Goal: Transaction & Acquisition: Book appointment/travel/reservation

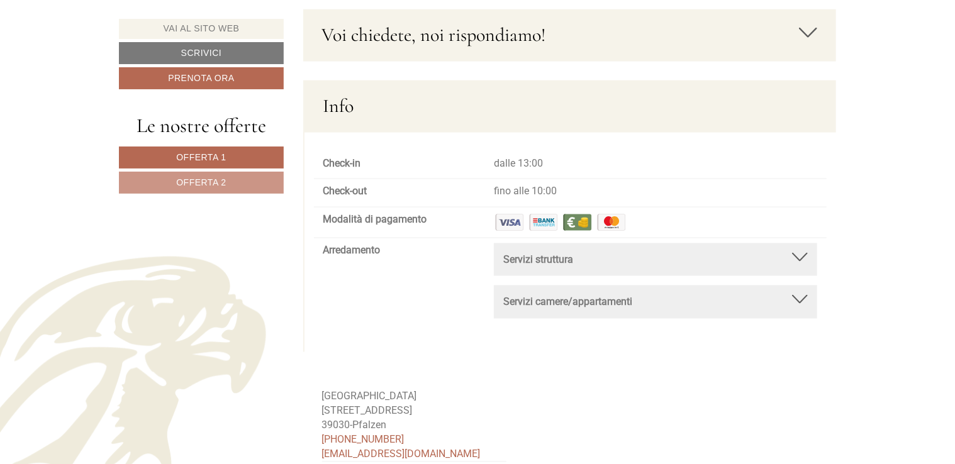
scroll to position [5516, 0]
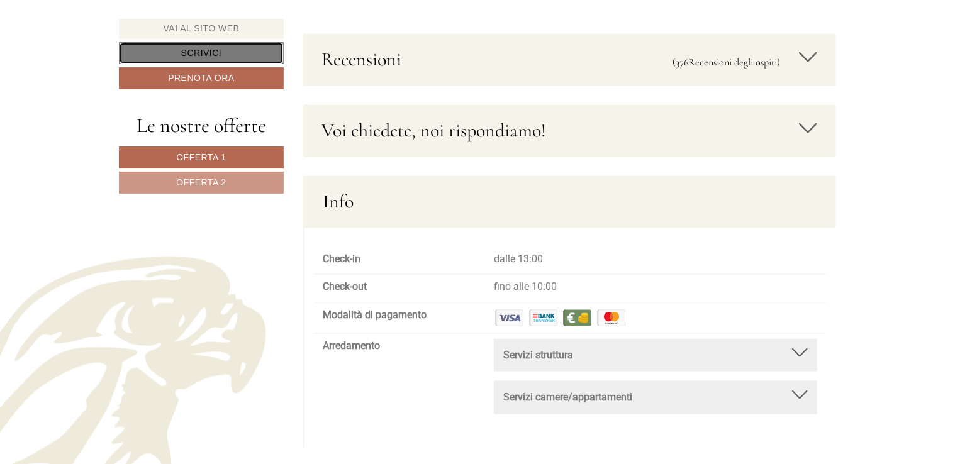
click at [201, 53] on link "Scrivici" at bounding box center [201, 53] width 165 height 22
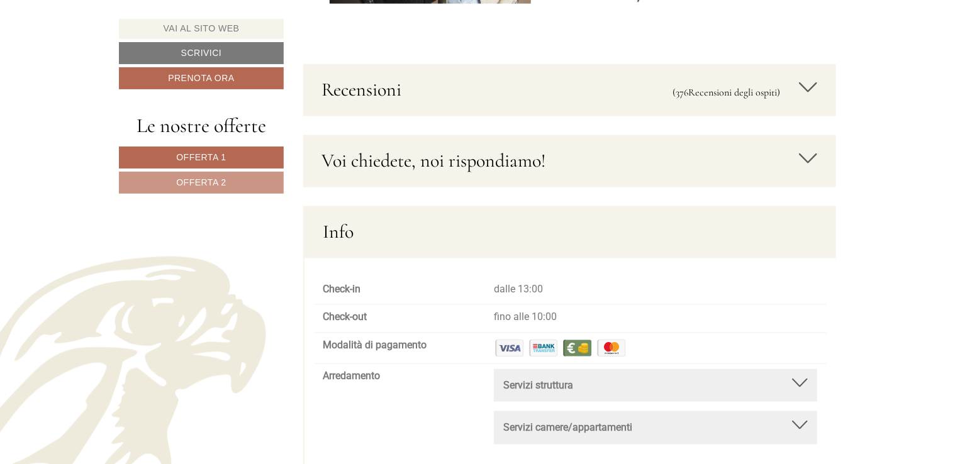
scroll to position [5463, 0]
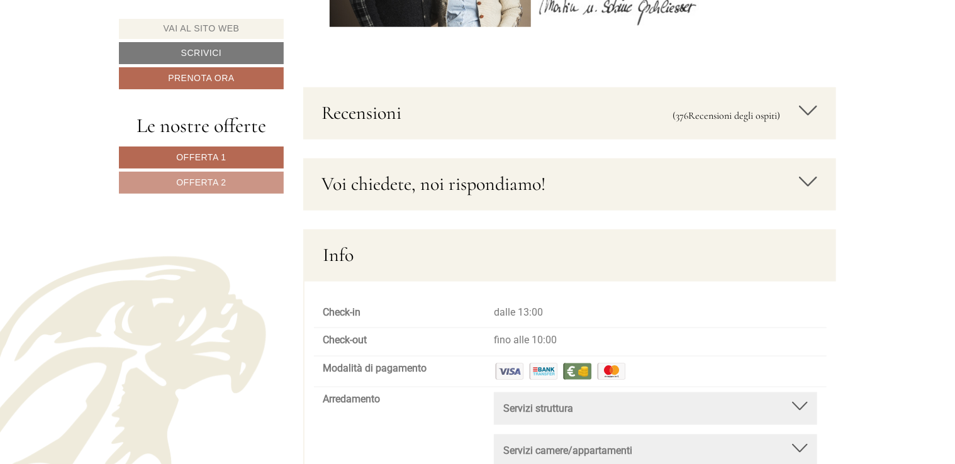
click at [806, 177] on icon at bounding box center [808, 181] width 18 height 21
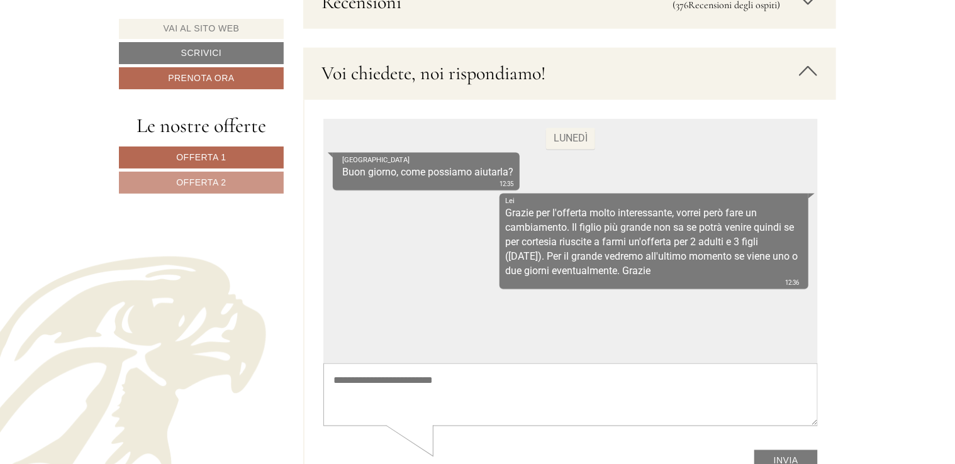
scroll to position [5652, 0]
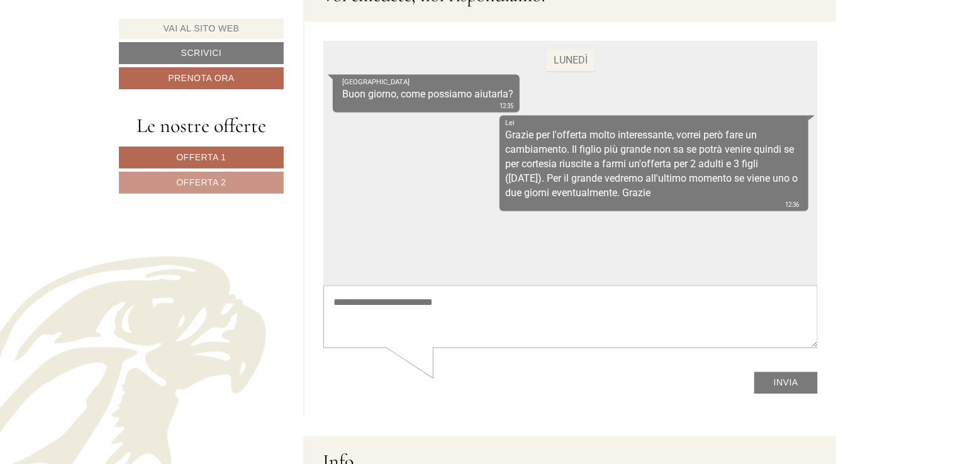
click at [333, 323] on textarea at bounding box center [570, 317] width 495 height 64
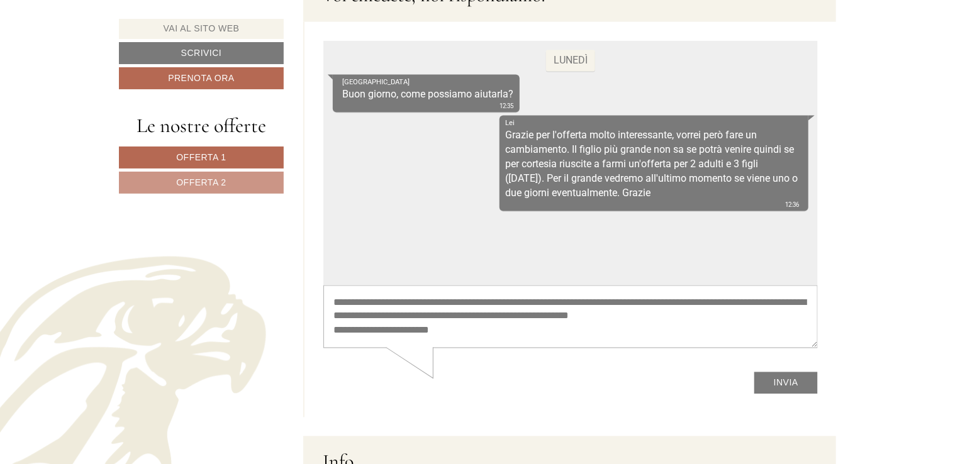
type textarea "**********"
click at [771, 384] on button "Invia" at bounding box center [786, 383] width 64 height 22
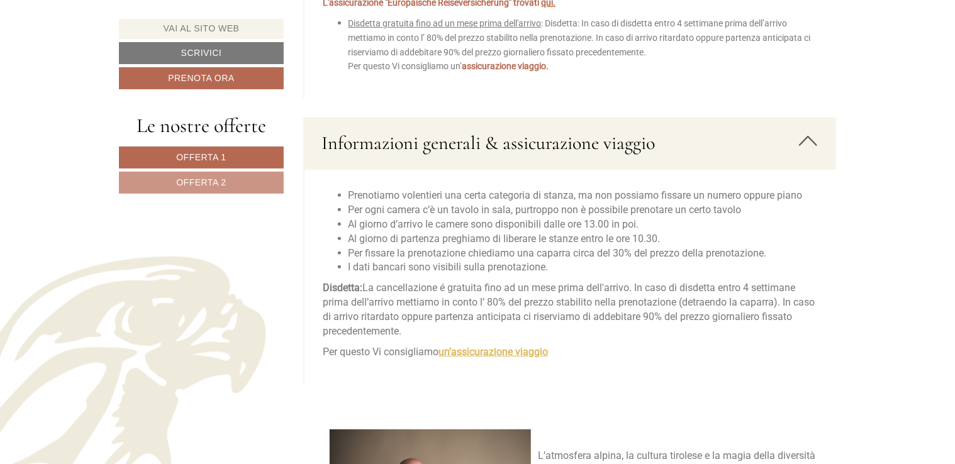
scroll to position [46, 0]
click at [491, 349] on strong "un’assicurazione viaggio" at bounding box center [493, 352] width 109 height 12
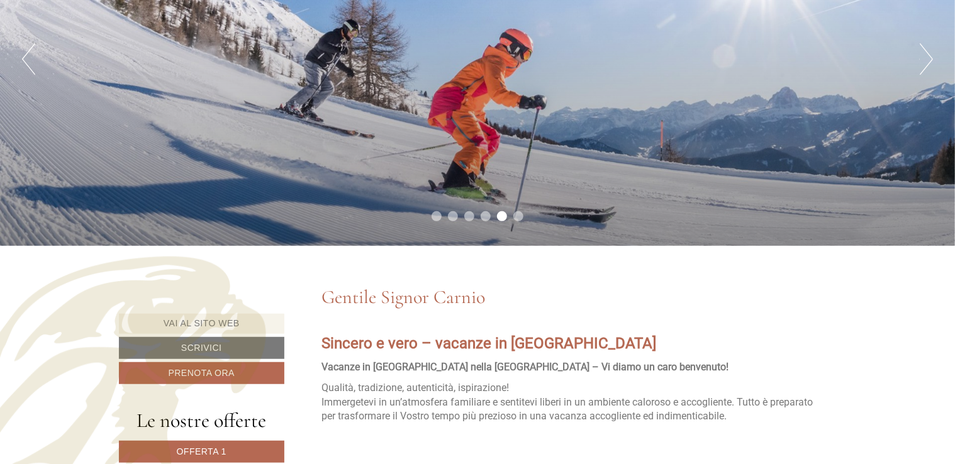
scroll to position [429, 0]
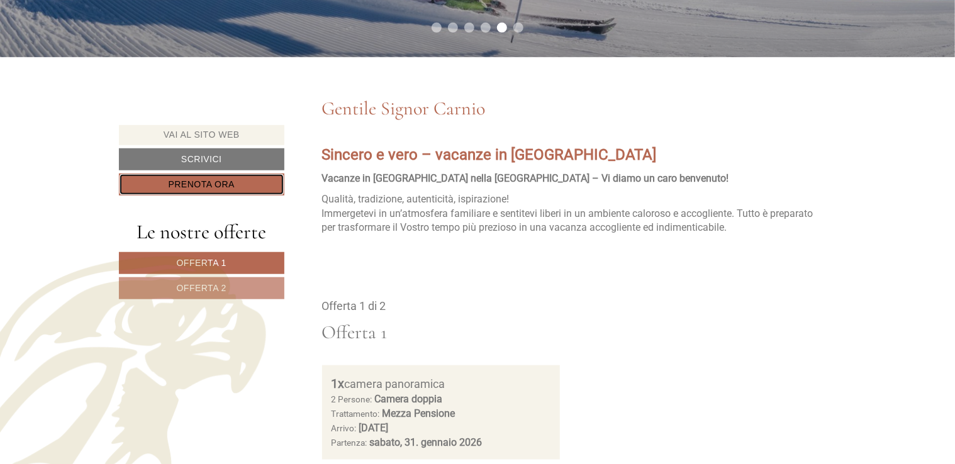
click at [181, 182] on link "Prenota ora" at bounding box center [201, 185] width 165 height 22
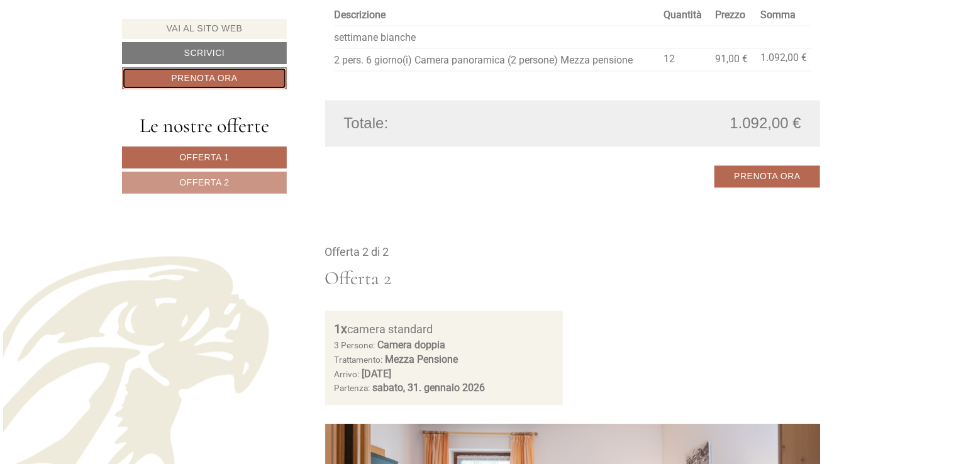
scroll to position [1276, 0]
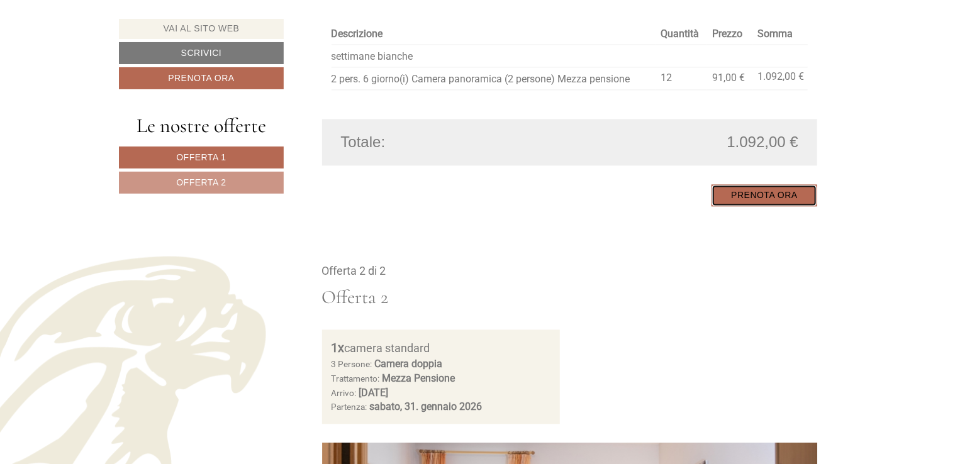
click at [741, 197] on link "Prenota ora" at bounding box center [765, 195] width 106 height 22
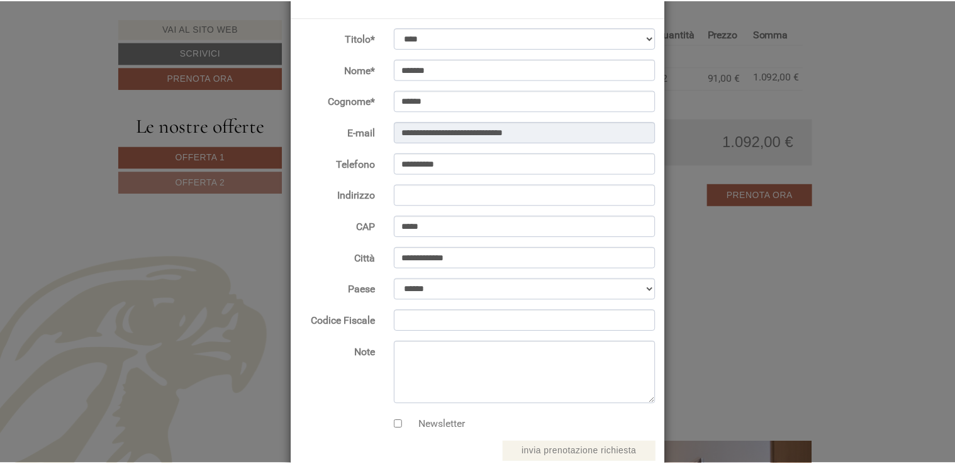
scroll to position [0, 0]
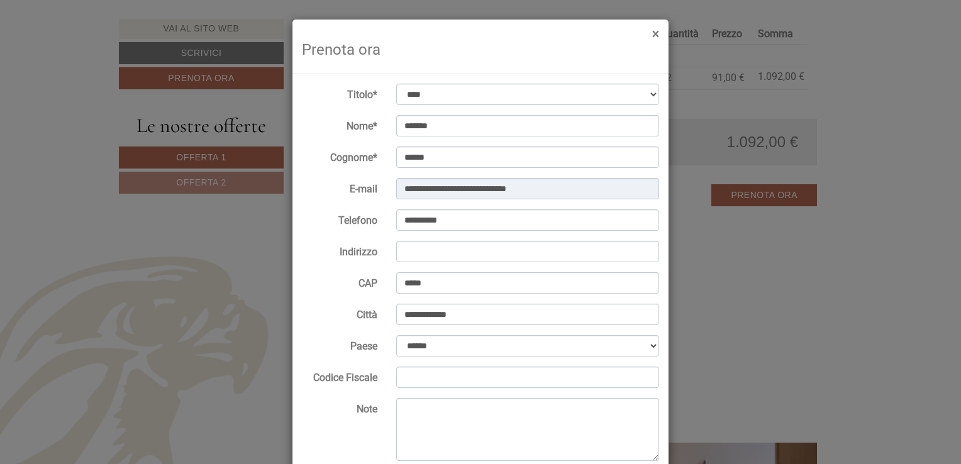
click at [652, 33] on button "×" at bounding box center [655, 34] width 7 height 13
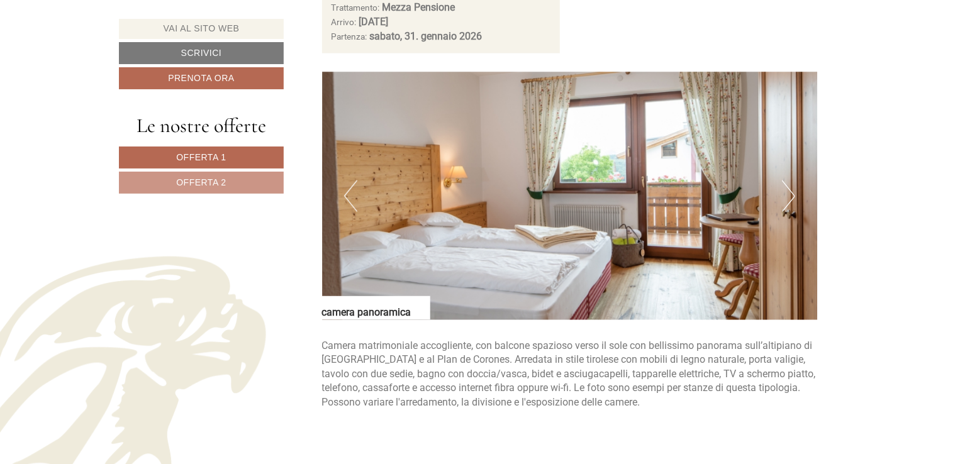
scroll to position [521, 0]
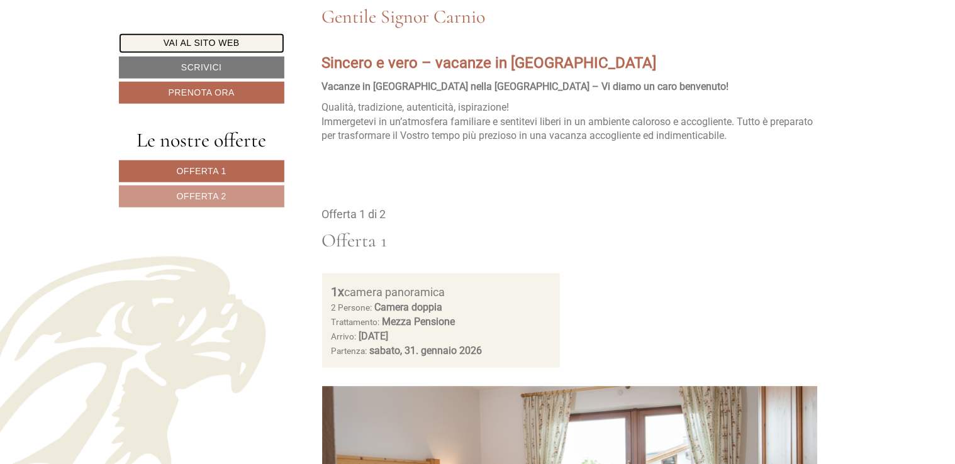
click at [219, 38] on link "Vai al sito web" at bounding box center [201, 43] width 165 height 20
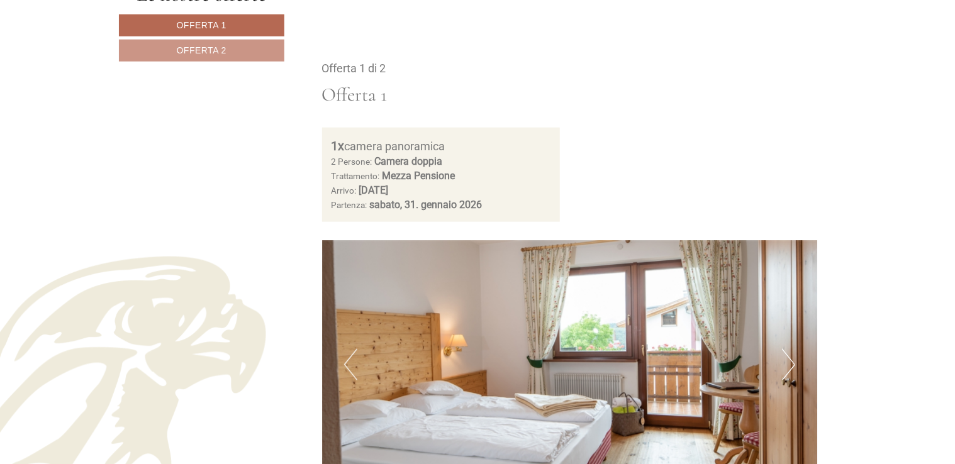
scroll to position [773, 0]
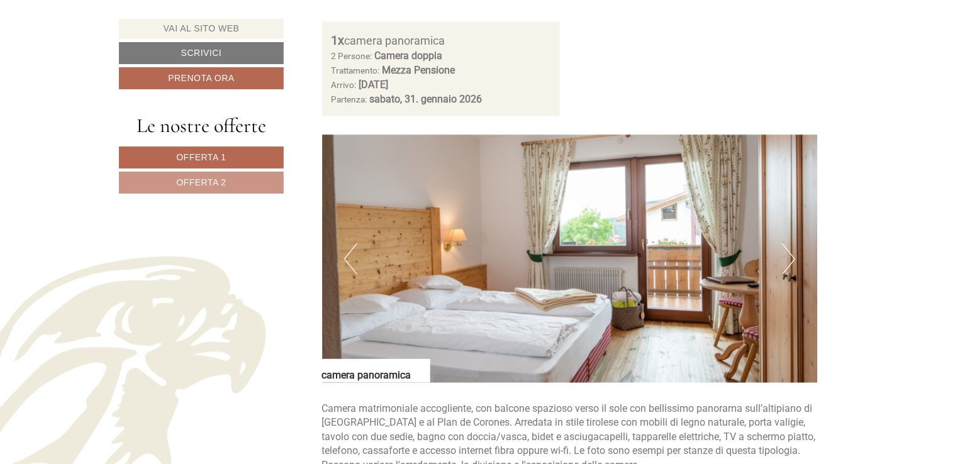
click at [788, 260] on button "Next" at bounding box center [788, 259] width 13 height 31
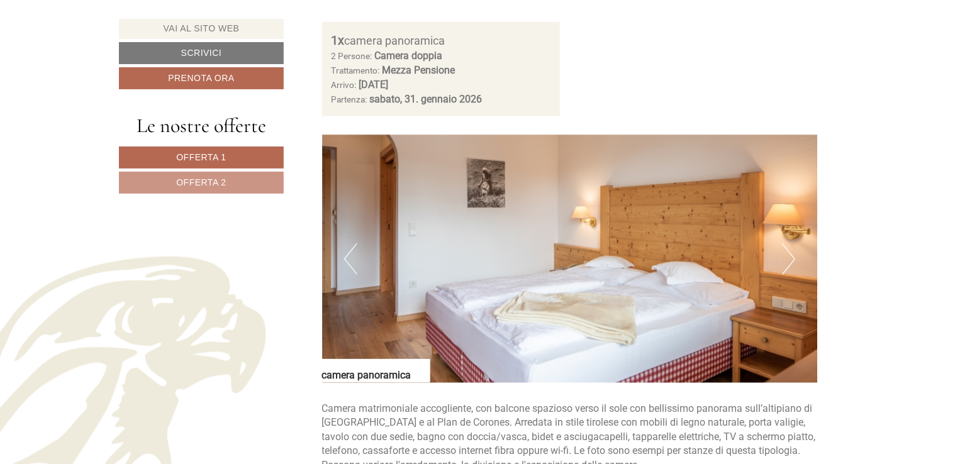
click at [788, 260] on button "Next" at bounding box center [788, 259] width 13 height 31
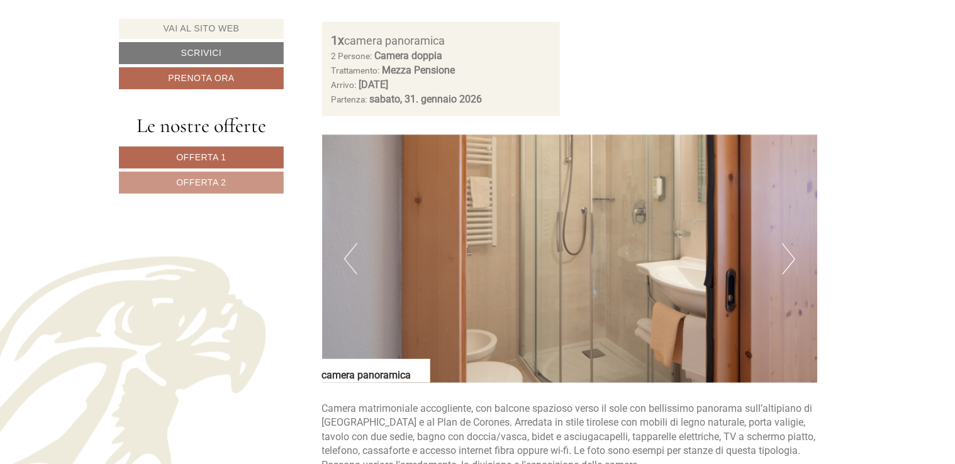
click at [788, 260] on button "Next" at bounding box center [788, 259] width 13 height 31
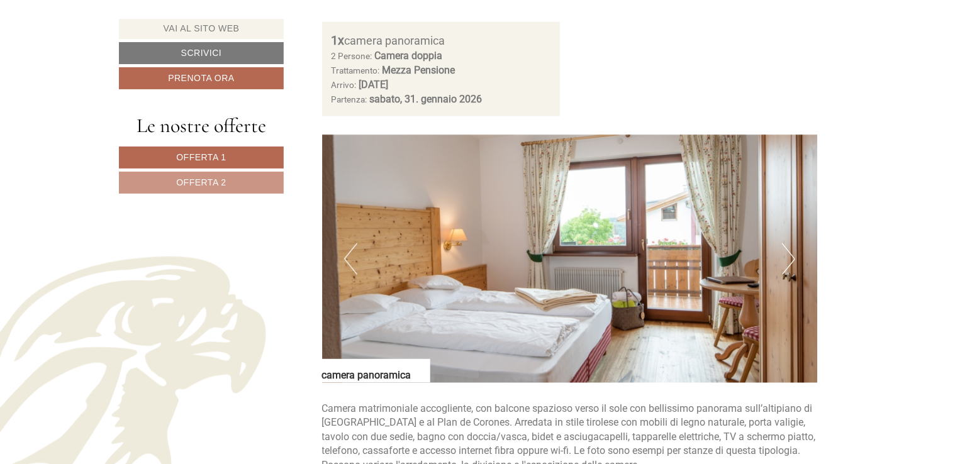
click at [788, 260] on button "Next" at bounding box center [788, 259] width 13 height 31
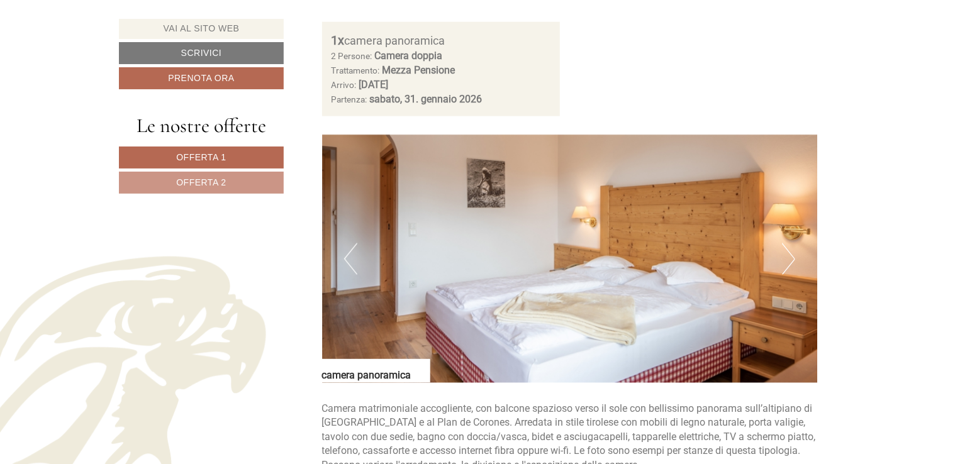
click at [788, 260] on button "Next" at bounding box center [788, 259] width 13 height 31
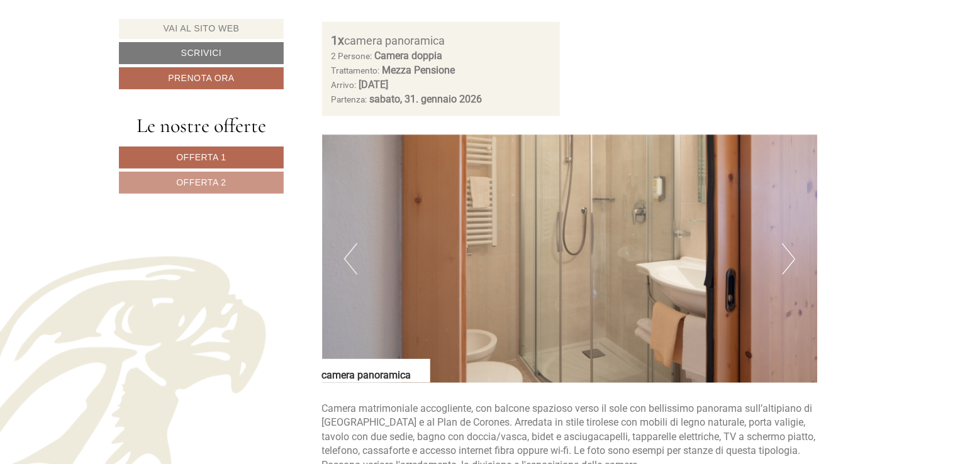
click at [788, 260] on button "Next" at bounding box center [788, 259] width 13 height 31
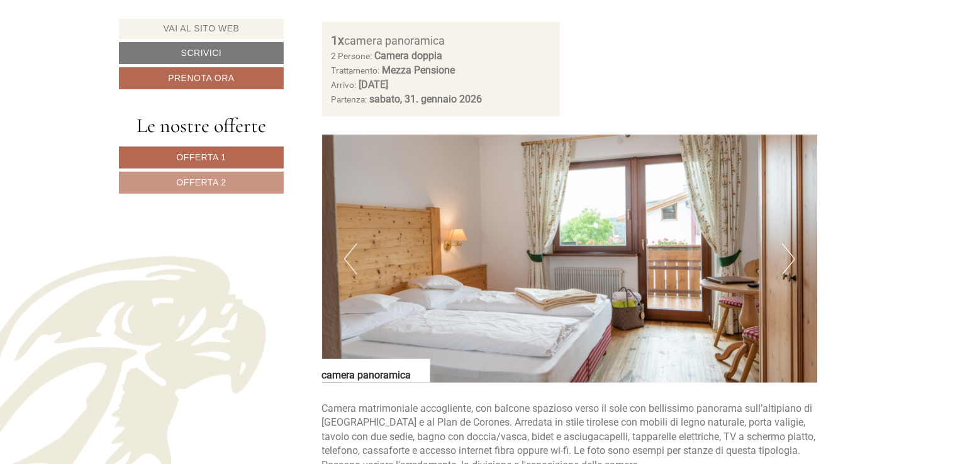
click at [788, 259] on button "Next" at bounding box center [788, 259] width 13 height 31
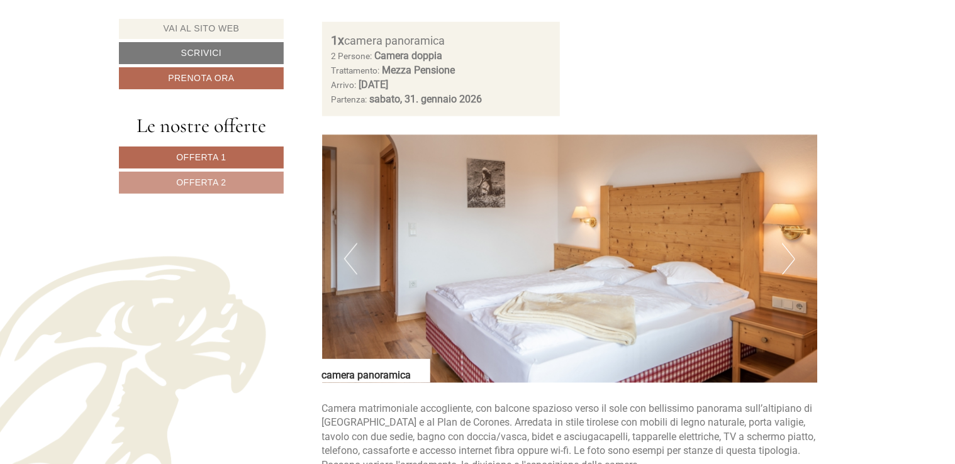
click at [788, 259] on button "Next" at bounding box center [788, 259] width 13 height 31
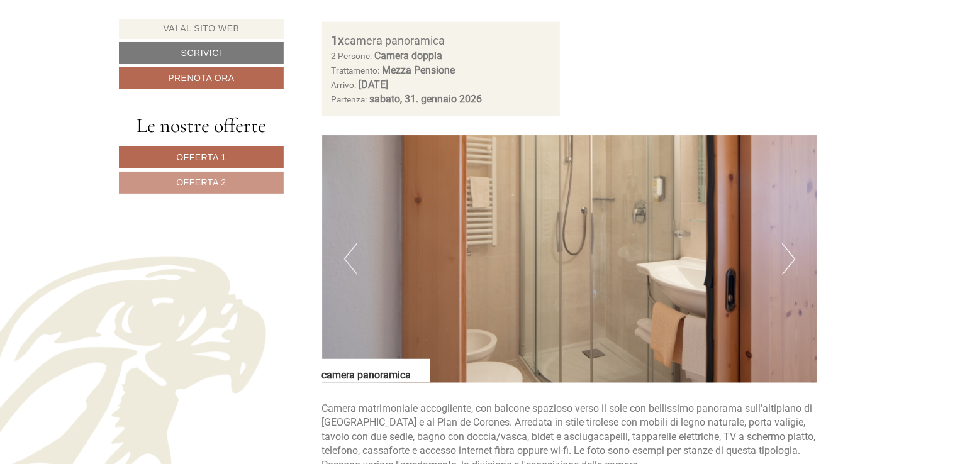
click at [788, 259] on button "Next" at bounding box center [788, 259] width 13 height 31
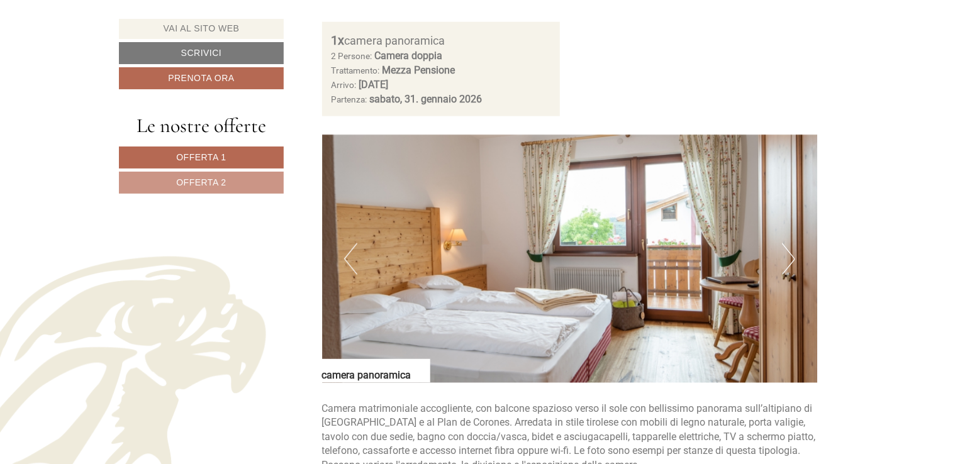
click at [788, 259] on button "Next" at bounding box center [788, 259] width 13 height 31
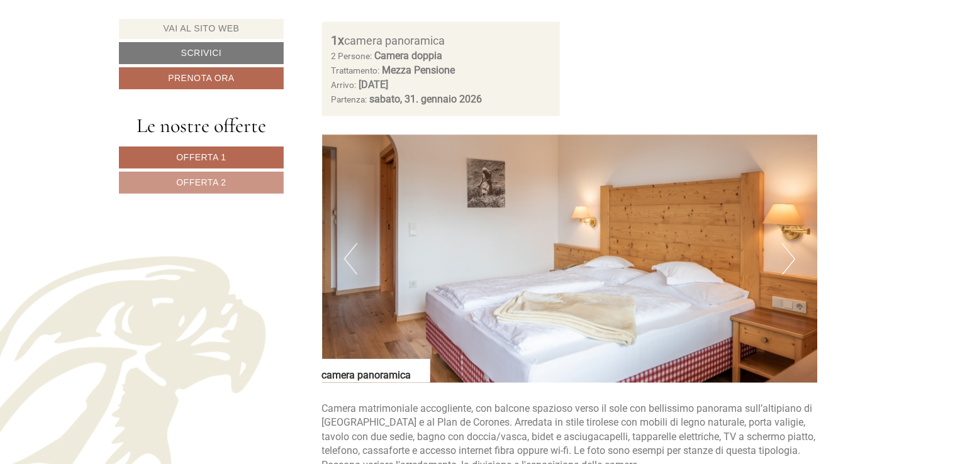
click at [788, 259] on button "Next" at bounding box center [788, 259] width 13 height 31
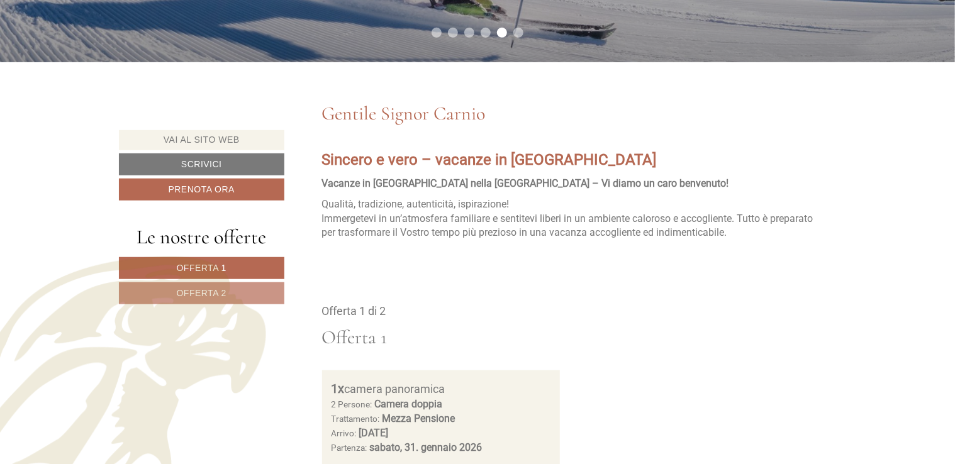
scroll to position [440, 0]
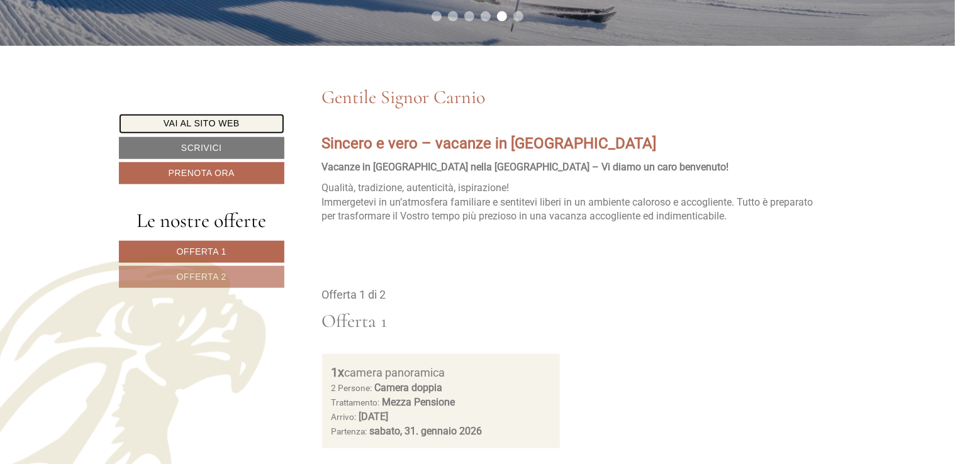
click at [209, 124] on link "Vai al sito web" at bounding box center [201, 124] width 165 height 20
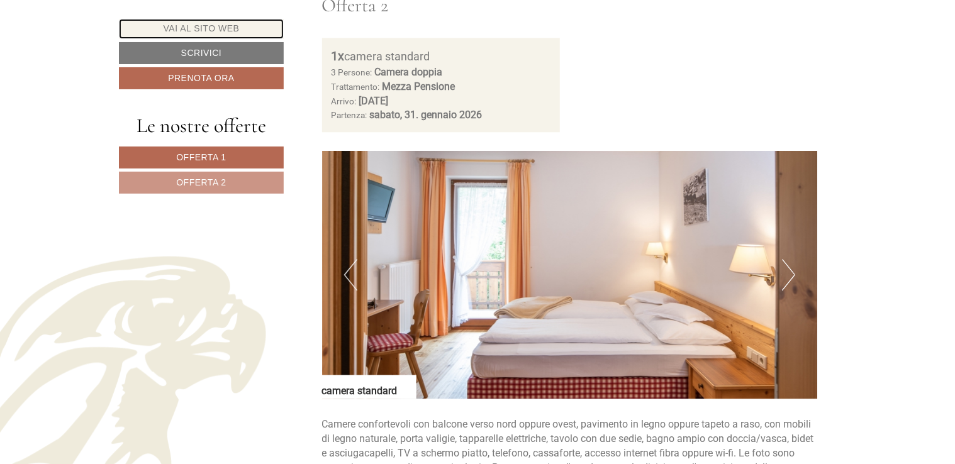
scroll to position [1573, 0]
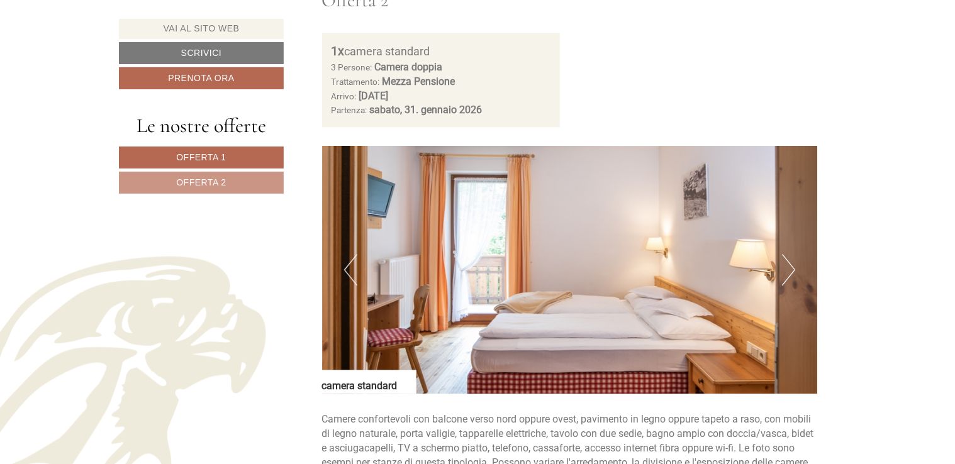
click at [783, 266] on button "Next" at bounding box center [788, 269] width 13 height 31
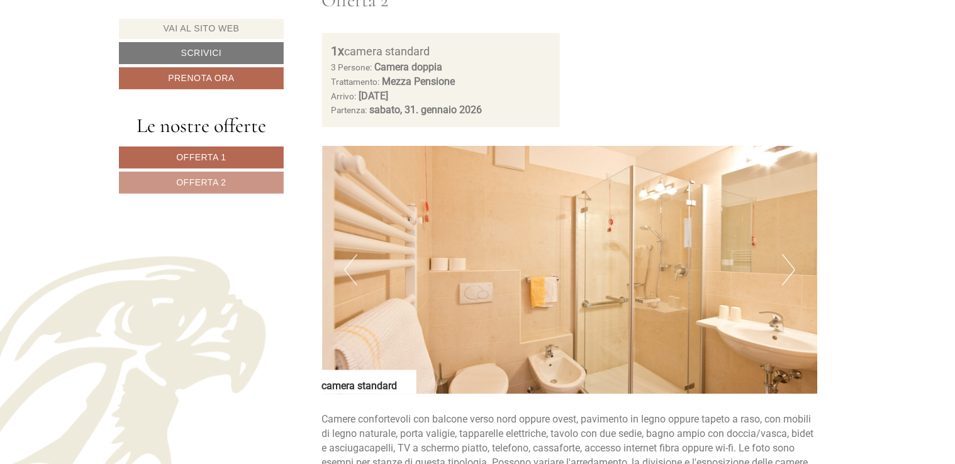
click at [783, 266] on button "Next" at bounding box center [788, 269] width 13 height 31
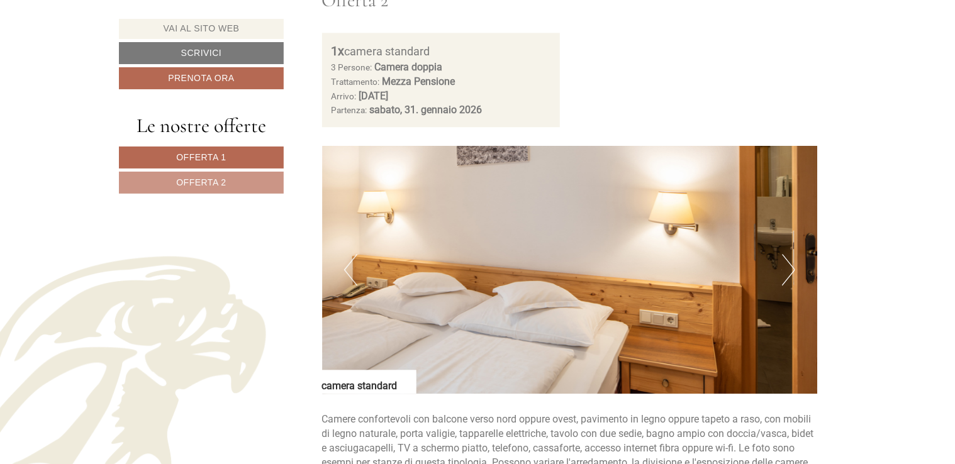
click at [783, 266] on button "Next" at bounding box center [788, 269] width 13 height 31
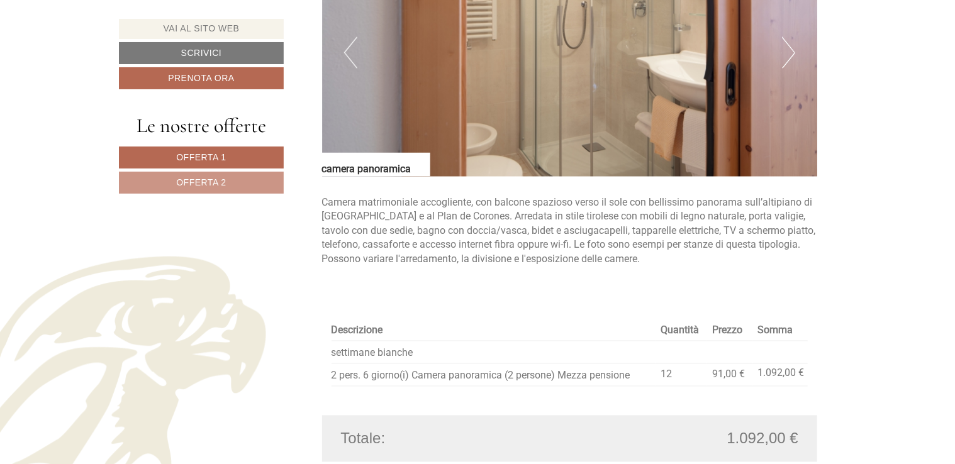
scroll to position [881, 0]
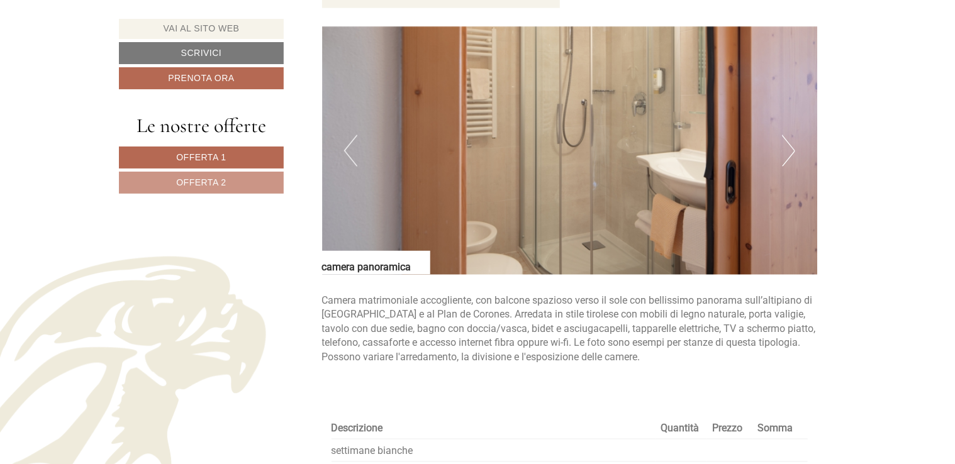
click at [787, 147] on button "Next" at bounding box center [788, 150] width 13 height 31
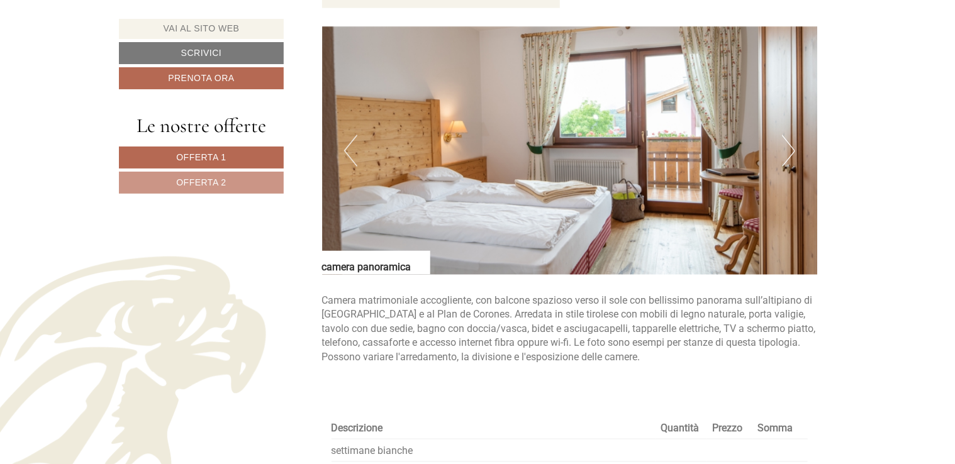
click at [787, 146] on button "Next" at bounding box center [788, 150] width 13 height 31
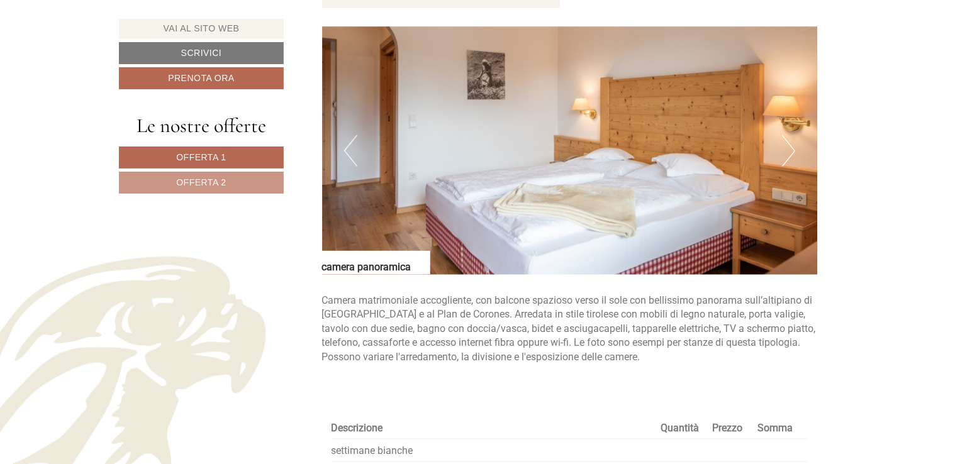
click at [788, 147] on button "Next" at bounding box center [788, 150] width 13 height 31
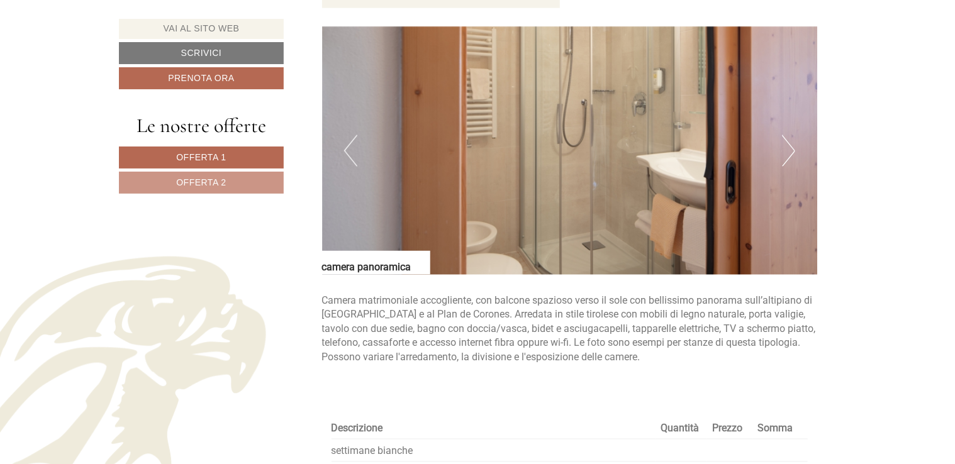
click at [784, 152] on button "Next" at bounding box center [788, 150] width 13 height 31
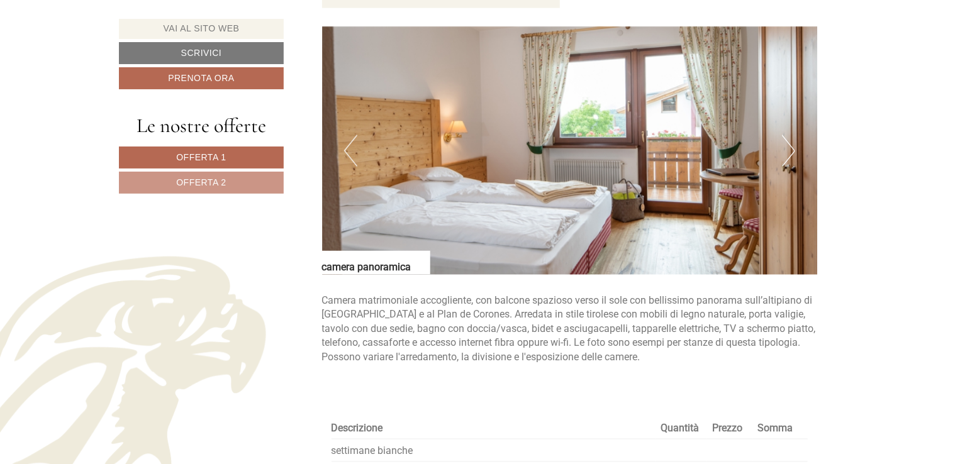
click at [773, 152] on img at bounding box center [570, 151] width 496 height 248
click at [788, 150] on button "Next" at bounding box center [788, 150] width 13 height 31
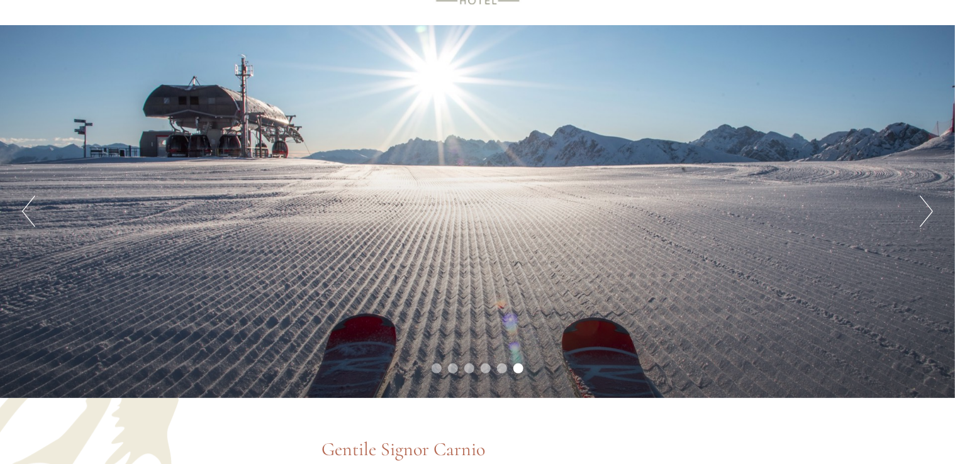
scroll to position [0, 0]
